Goal: Task Accomplishment & Management: Use online tool/utility

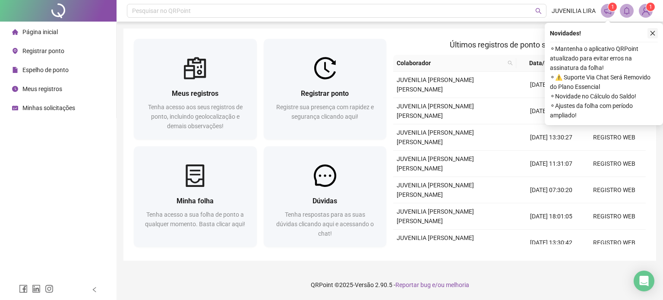
click at [656, 32] on button "button" at bounding box center [653, 33] width 10 height 10
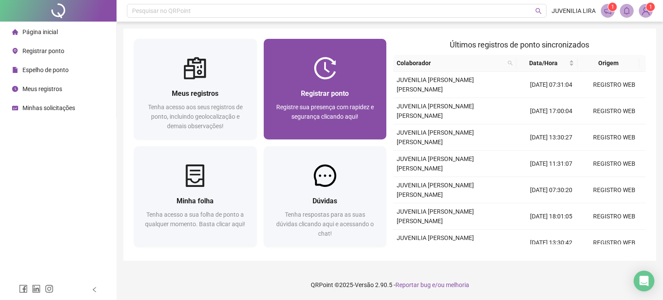
click at [357, 84] on div "Registrar ponto Registre sua presença com rapidez e segurança clicando aqui!" at bounding box center [325, 109] width 123 height 60
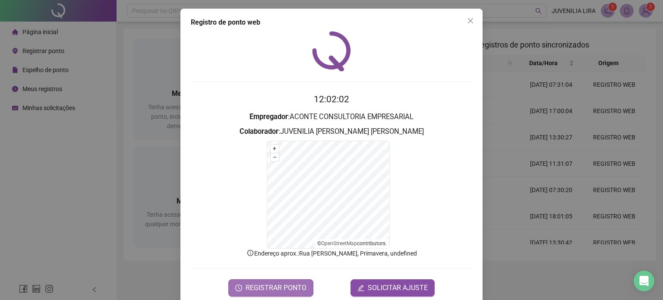
click at [277, 291] on span "REGISTRAR PONTO" at bounding box center [276, 288] width 61 height 10
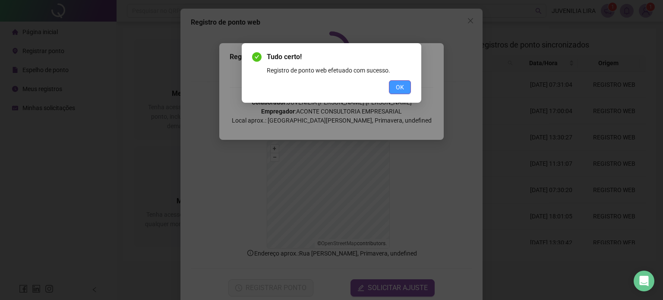
click at [398, 83] on span "OK" at bounding box center [400, 86] width 8 height 9
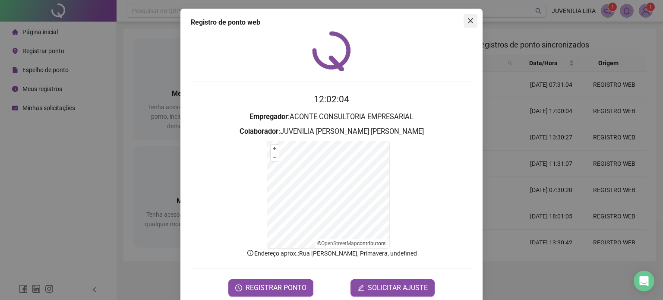
click at [467, 21] on icon "close" at bounding box center [470, 20] width 7 height 7
